Goal: Transaction & Acquisition: Purchase product/service

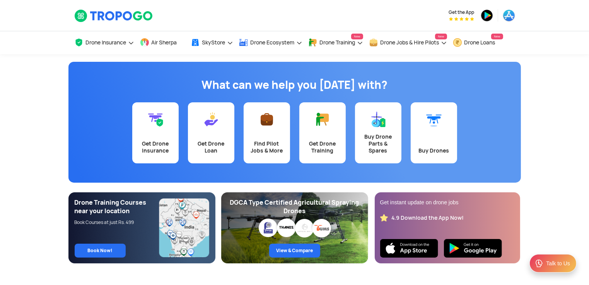
click at [172, 70] on div "What can we help you [DATE] with?" at bounding box center [294, 86] width 453 height 33
click at [161, 137] on link "Get Drone Insurance" at bounding box center [155, 132] width 46 height 61
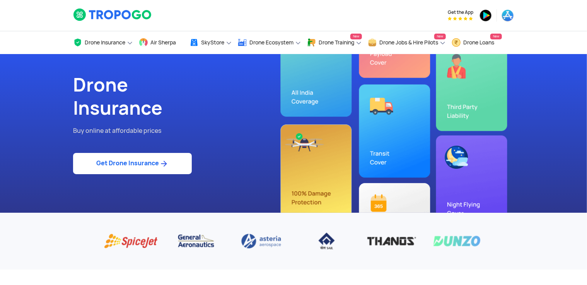
click at [125, 166] on link "Get Drone Insurance" at bounding box center [132, 163] width 119 height 21
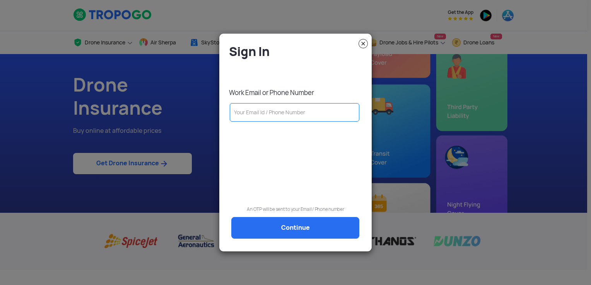
click at [243, 112] on input "text" at bounding box center [295, 112] width 130 height 19
type input "[EMAIL_ADDRESS][DOMAIN_NAME]"
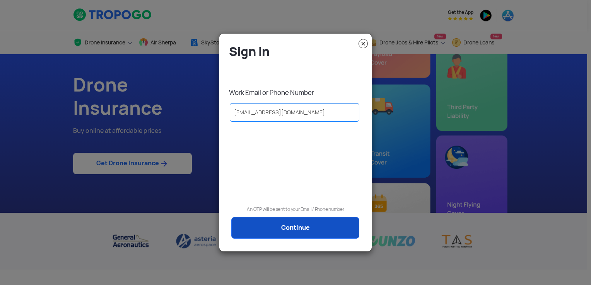
click at [297, 234] on link "Continue" at bounding box center [295, 228] width 128 height 22
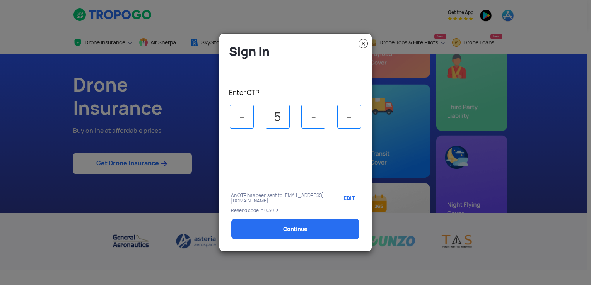
type input "5"
type input "8"
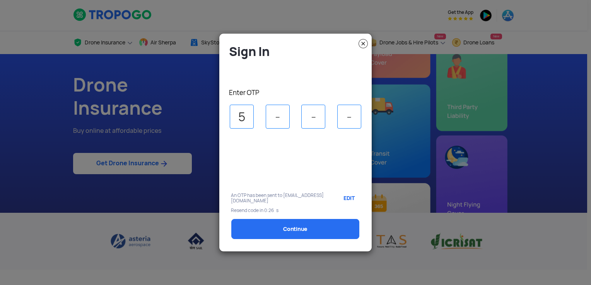
type input "5"
type input "8"
type input "6"
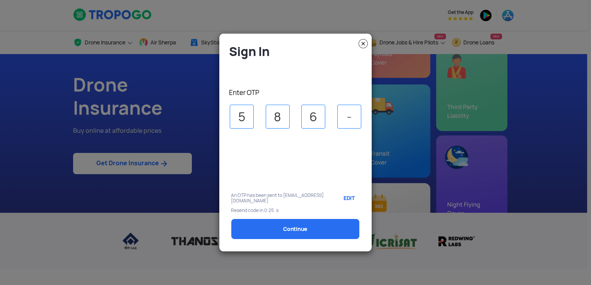
type input "3"
select select "1000000"
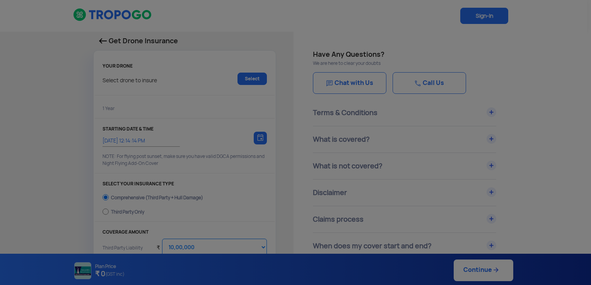
type input "[DATE] 12:24:00 PM"
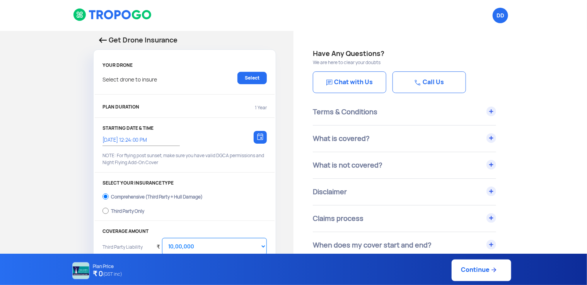
click at [224, 13] on div "DD Logout" at bounding box center [369, 15] width 302 height 31
click at [248, 77] on link "Select" at bounding box center [251, 78] width 29 height 12
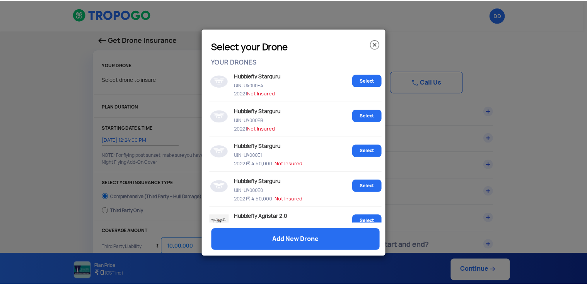
scroll to position [1044, 0]
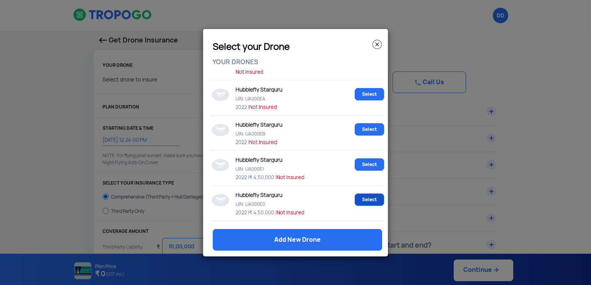
click at [368, 206] on link "Select" at bounding box center [369, 200] width 29 height 12
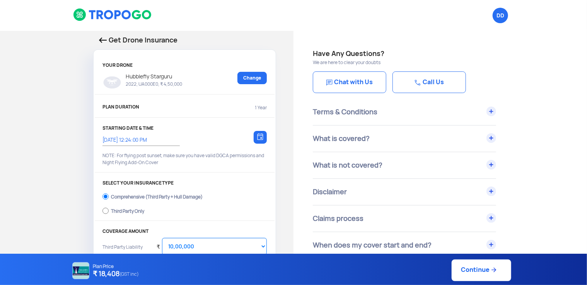
scroll to position [39, 0]
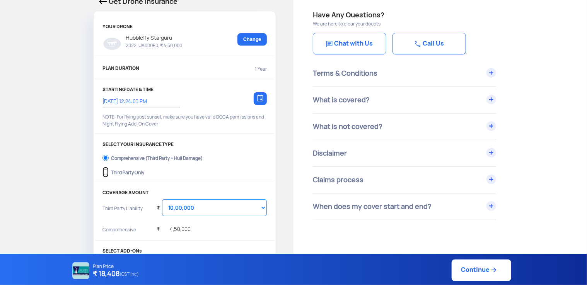
click at [105, 173] on input "Third Party Only" at bounding box center [105, 172] width 6 height 11
radio input "true"
select select "2000000"
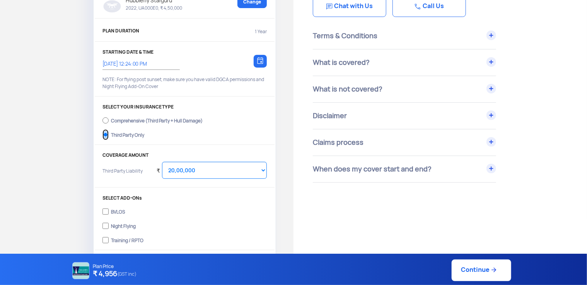
scroll to position [116, 0]
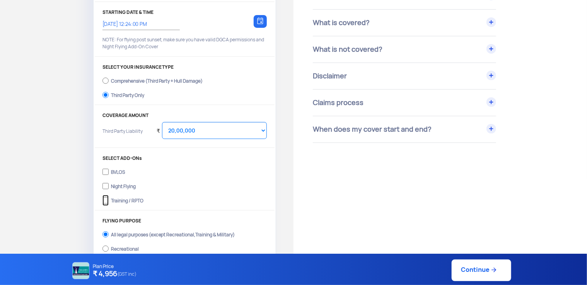
click at [107, 199] on input "Training / RPTO" at bounding box center [105, 200] width 6 height 11
checkbox input "true"
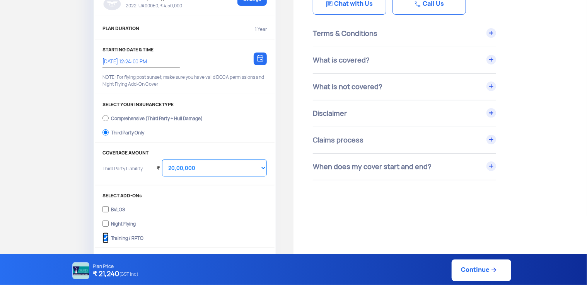
scroll to position [77, 0]
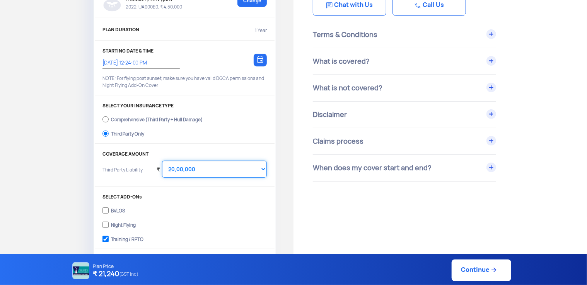
click at [213, 169] on select "Select Amount 10,00,000 15,00,000 20,00,000 25,00,000 30,00,000" at bounding box center [214, 169] width 105 height 17
select select "1000000"
click at [162, 161] on select "Select Amount 10,00,000 15,00,000 20,00,000 25,00,000 30,00,000" at bounding box center [214, 169] width 105 height 17
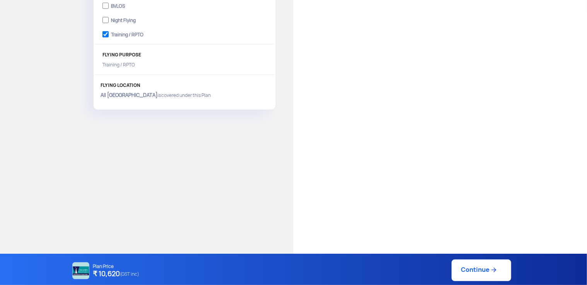
click at [478, 273] on link "Continue" at bounding box center [482, 271] width 60 height 22
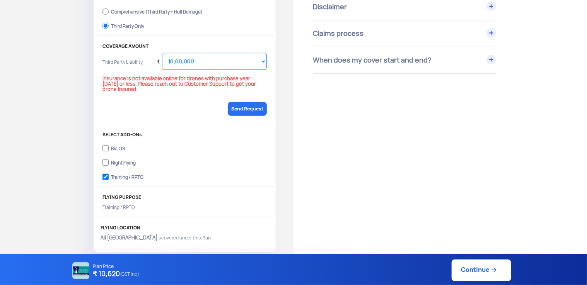
scroll to position [166, 0]
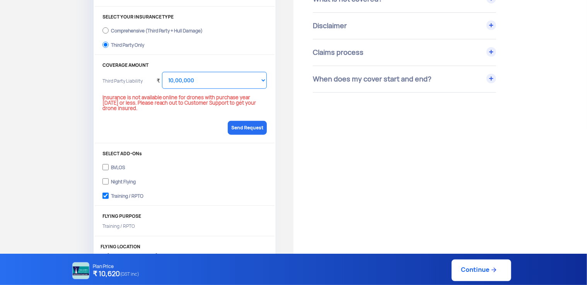
click at [146, 115] on div "Send Request" at bounding box center [184, 128] width 164 height 26
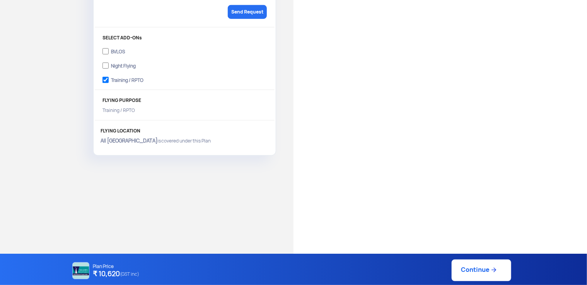
scroll to position [89, 0]
